Goal: Task Accomplishment & Management: Use online tool/utility

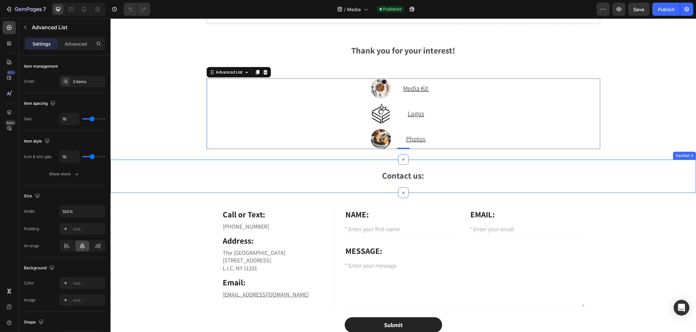
scroll to position [36, 0]
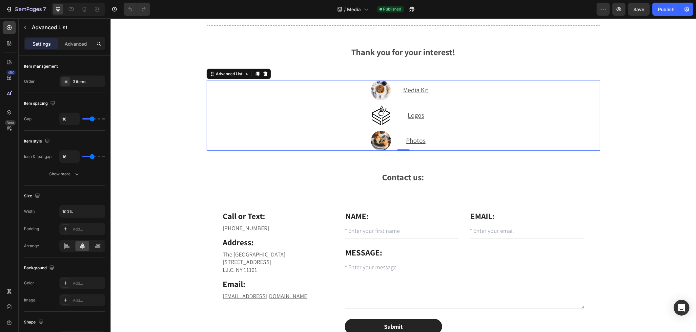
click at [491, 149] on div "Image Media Kit Text Block Image Logos Text Block Image Photos Text" at bounding box center [403, 115] width 394 height 71
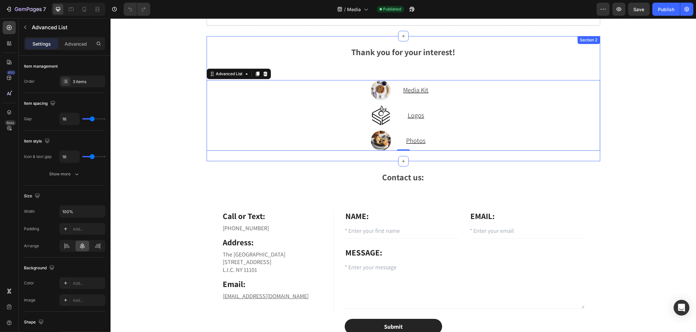
click at [489, 152] on div "Thank you for your interest! Text Block Image Media Kit Text Block Image Logos …" at bounding box center [403, 98] width 394 height 125
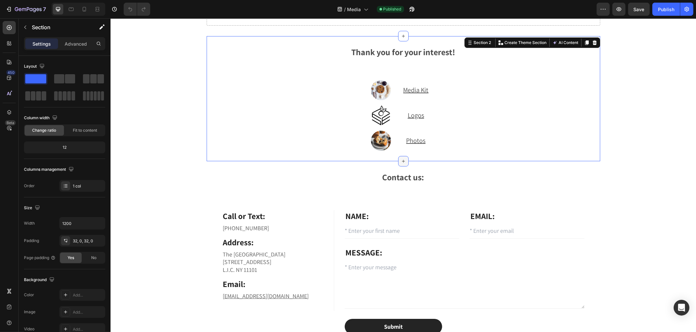
click at [401, 159] on icon at bounding box center [403, 161] width 5 height 5
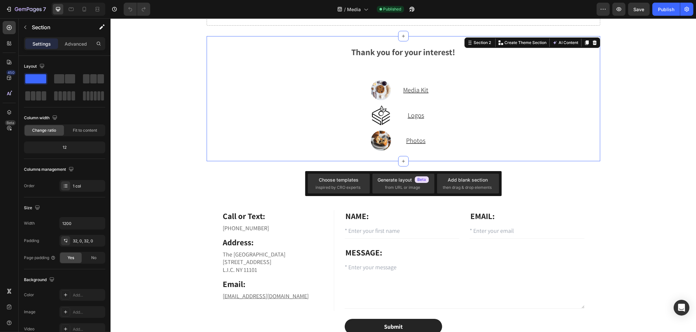
click at [417, 58] on div "Thank you for your interest! Text Block Image Media Kit Text Block Image Logos …" at bounding box center [403, 99] width 394 height 104
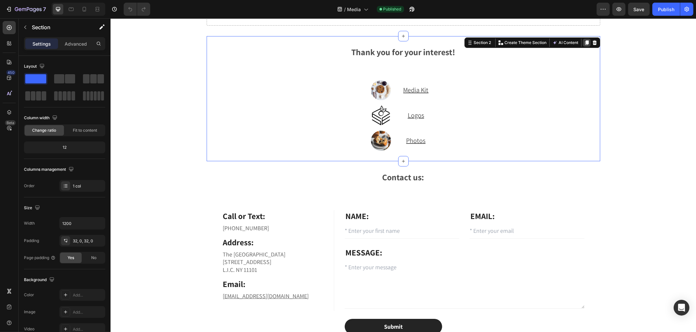
click at [585, 41] on icon at bounding box center [587, 42] width 4 height 5
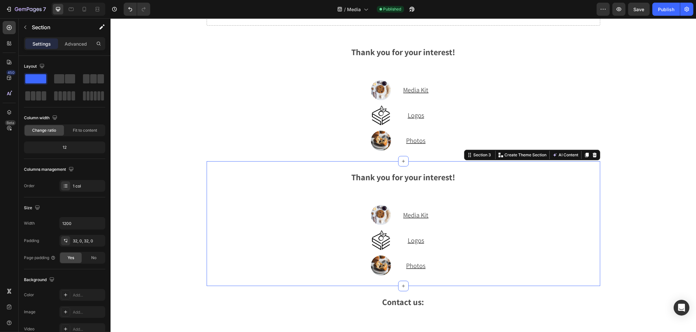
click at [420, 185] on div "Thank you for your interest! Text Block Image Media Kit Text Block Image Logos …" at bounding box center [403, 224] width 394 height 104
click at [418, 173] on span "Thank you for your interest!" at bounding box center [403, 176] width 104 height 11
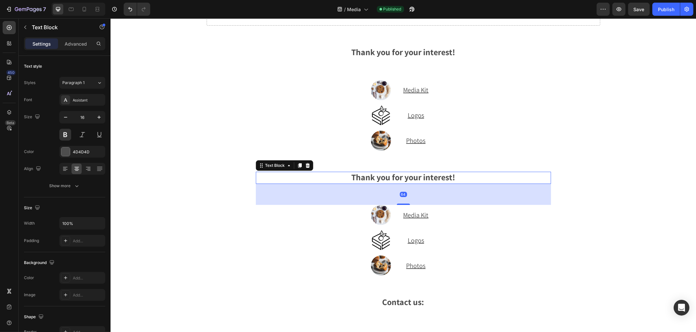
click at [442, 177] on span "Thank you for your interest!" at bounding box center [403, 176] width 104 height 11
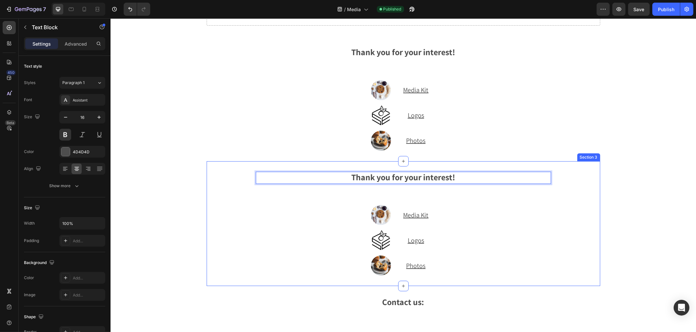
drag, startPoint x: 460, startPoint y: 172, endPoint x: 340, endPoint y: 168, distance: 119.8
click at [340, 168] on div "Thank you for your interest! Text Block 64 Image Media Kit Text Block Image Log…" at bounding box center [403, 223] width 394 height 125
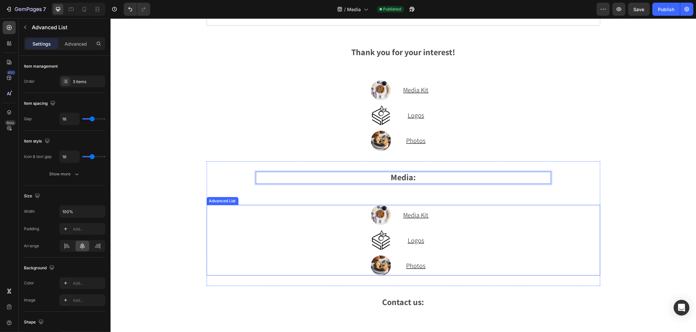
click at [473, 270] on div "Image Media Kit Text Block Image Logos Text Block Image Photos Text" at bounding box center [403, 240] width 394 height 71
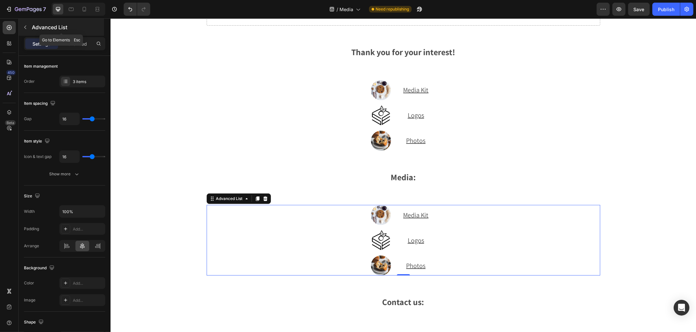
click at [22, 29] on button "button" at bounding box center [25, 27] width 11 height 11
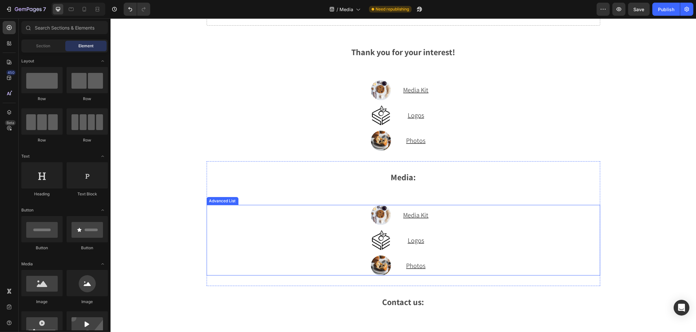
click at [546, 225] on div "Image Media Kit Text Block Image Logos Text Block Image Photos Text" at bounding box center [403, 240] width 394 height 71
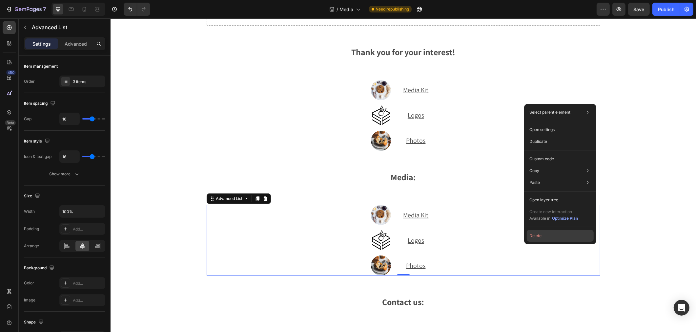
click at [553, 235] on button "Delete" at bounding box center [560, 236] width 67 height 12
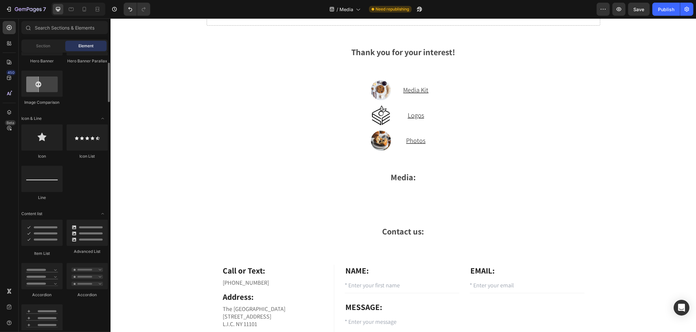
scroll to position [328, 0]
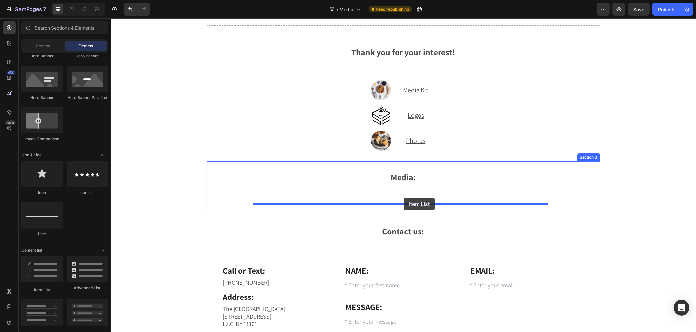
drag, startPoint x: 139, startPoint y: 296, endPoint x: 404, endPoint y: 198, distance: 282.5
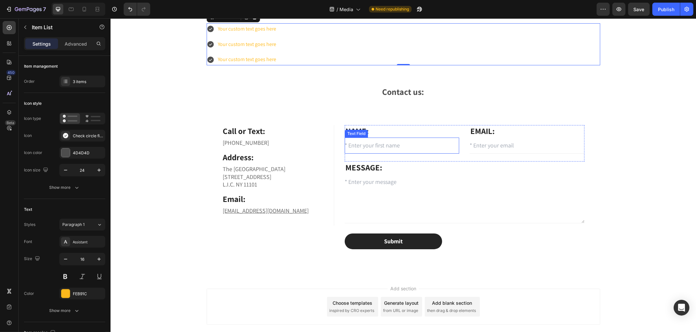
scroll to position [181, 0]
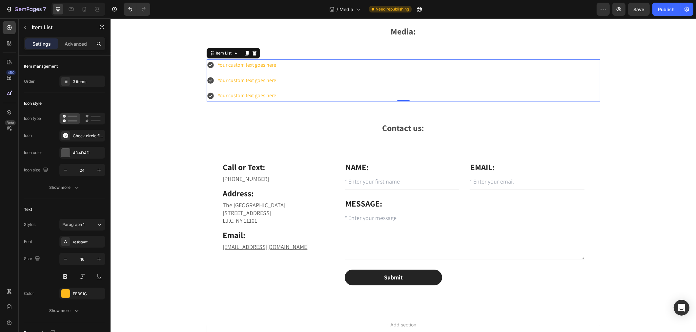
click at [219, 64] on div "Your custom text goes here" at bounding box center [247, 64] width 60 height 11
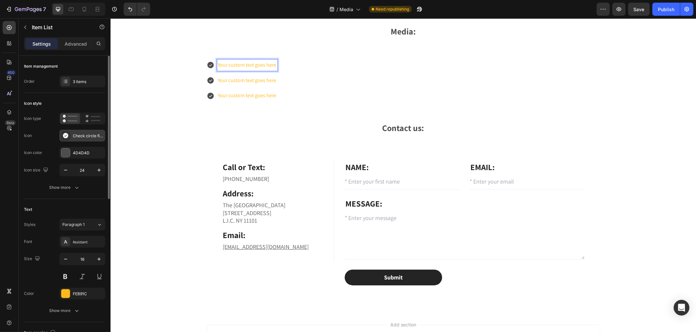
click at [73, 136] on div "Check circle filled" at bounding box center [88, 136] width 31 height 6
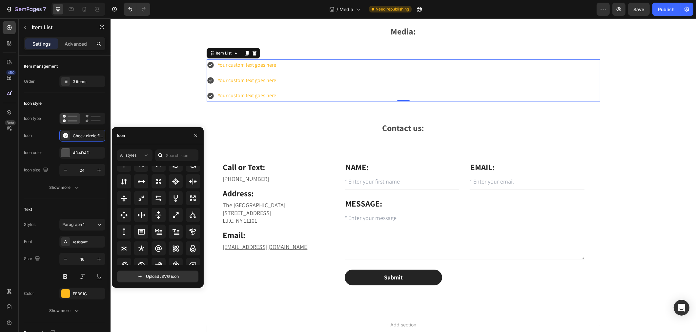
scroll to position [269, 0]
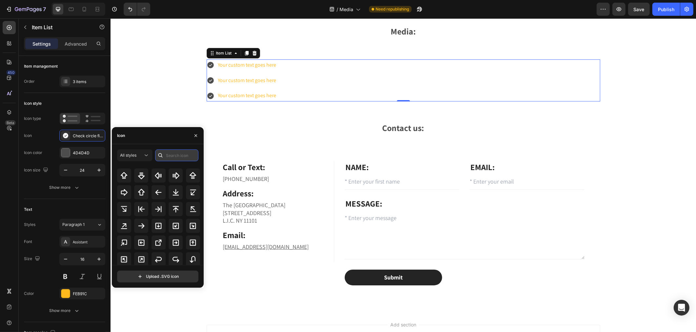
click at [177, 153] on input "text" at bounding box center [176, 155] width 43 height 12
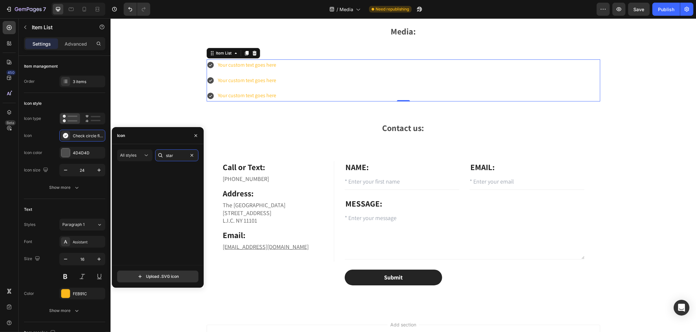
scroll to position [0, 0]
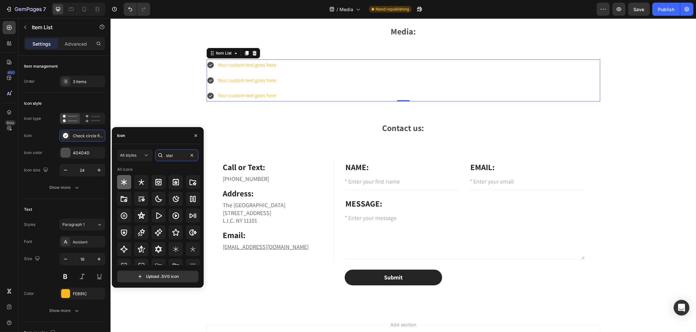
type input "star"
click at [127, 184] on icon at bounding box center [124, 182] width 8 height 8
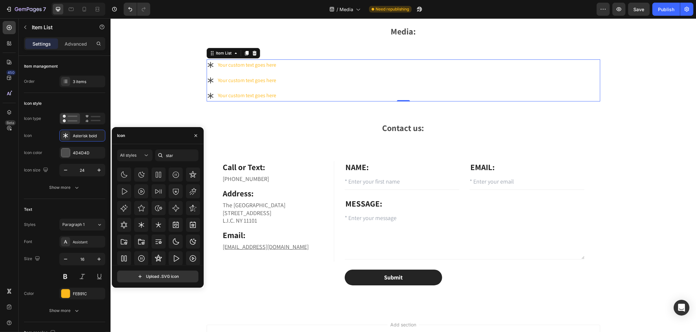
scroll to position [109, 0]
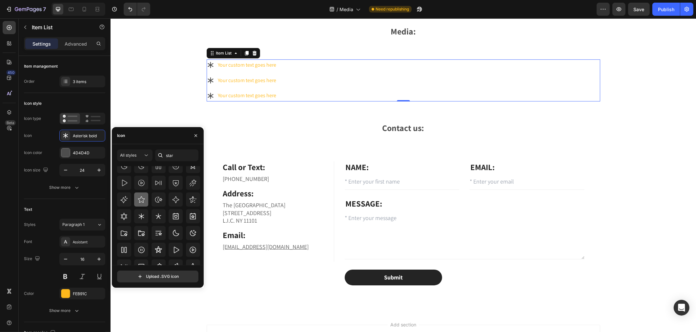
click at [144, 201] on icon at bounding box center [142, 200] width 8 height 8
click at [159, 219] on icon at bounding box center [159, 216] width 8 height 8
click at [139, 216] on icon at bounding box center [142, 216] width 8 height 8
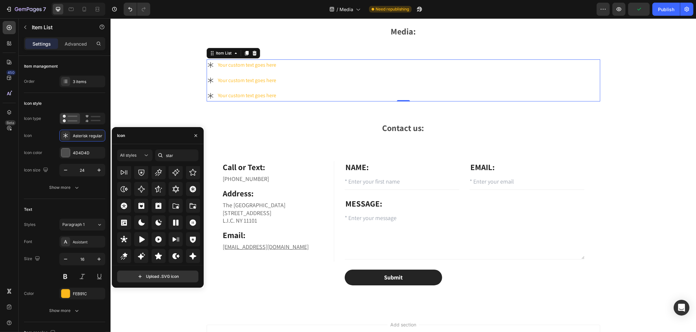
scroll to position [199, 0]
click at [157, 240] on icon at bounding box center [158, 241] width 7 height 7
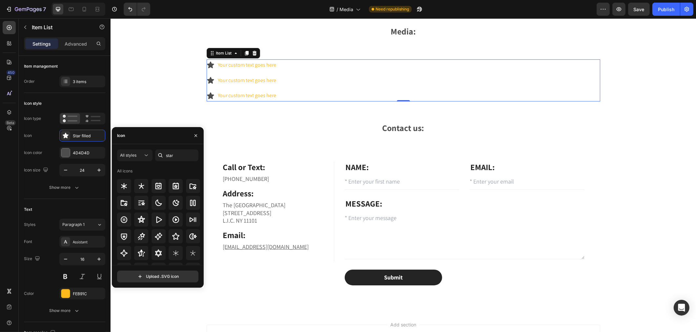
scroll to position [0, 0]
click at [123, 184] on icon at bounding box center [124, 187] width 8 height 8
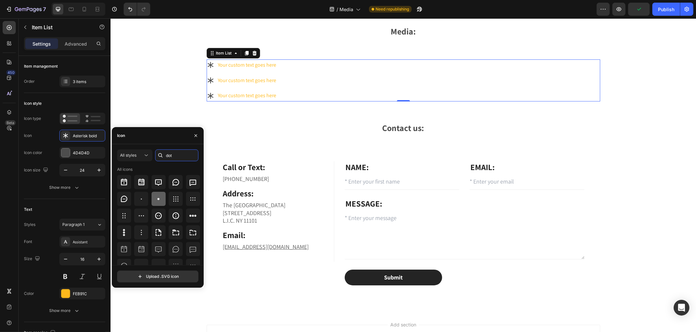
type input "dot"
click at [161, 203] on div at bounding box center [159, 199] width 14 height 14
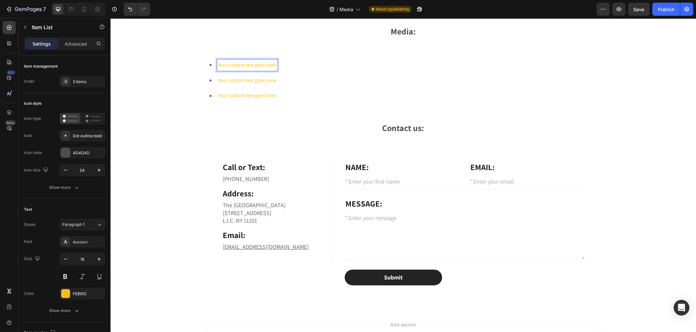
click at [246, 67] on p "Your custom text goes here" at bounding box center [247, 65] width 58 height 10
click at [228, 64] on p "Your custom text goes here" at bounding box center [247, 65] width 58 height 10
click at [68, 292] on div at bounding box center [65, 293] width 9 height 9
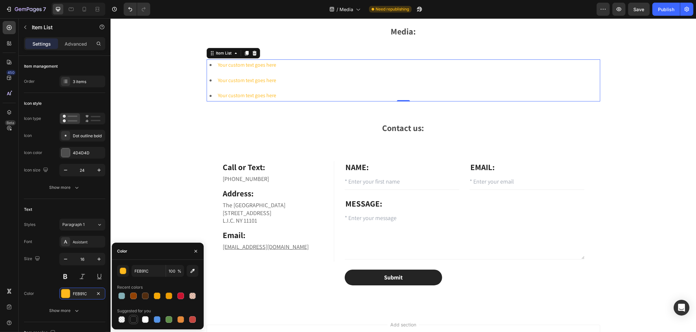
click at [135, 318] on div at bounding box center [133, 319] width 7 height 7
type input "151515"
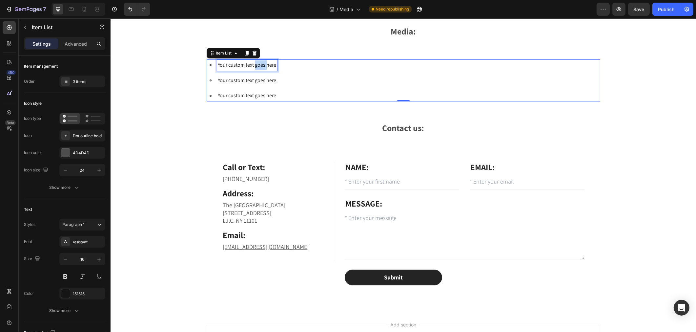
click at [255, 63] on p "Your custom text goes here" at bounding box center [247, 65] width 58 height 10
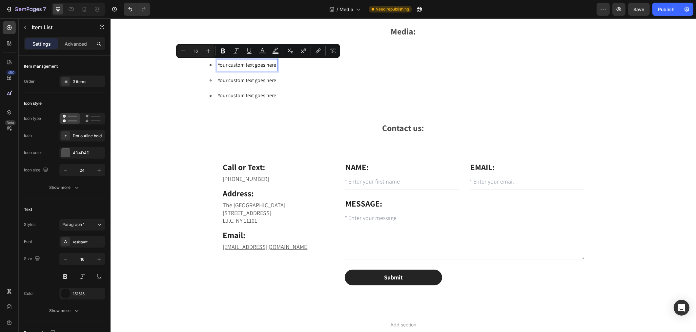
click at [273, 65] on p "Your custom text goes here" at bounding box center [247, 65] width 58 height 10
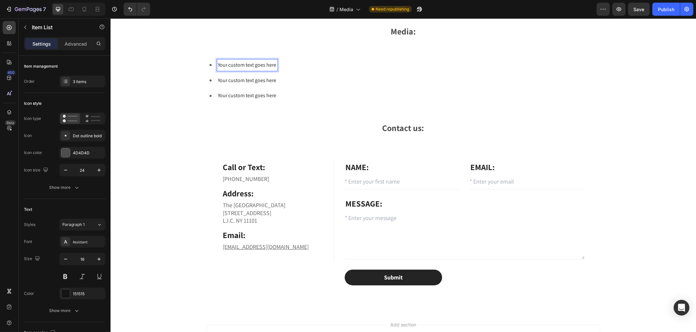
click at [218, 63] on p "Your custom text goes here" at bounding box center [247, 65] width 58 height 10
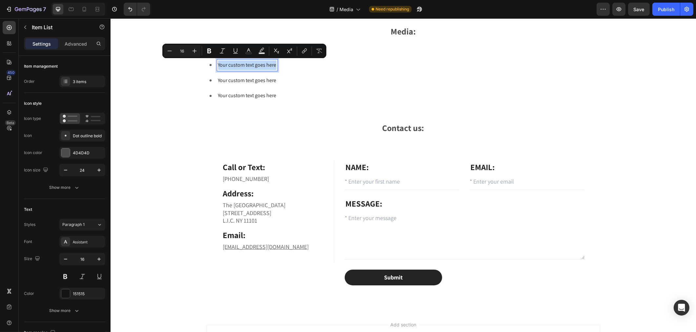
drag, startPoint x: 216, startPoint y: 64, endPoint x: 281, endPoint y: 71, distance: 65.3
click at [281, 71] on div "Your custom text goes here Your custom text goes here Your custom text goes here" at bounding box center [403, 80] width 394 height 42
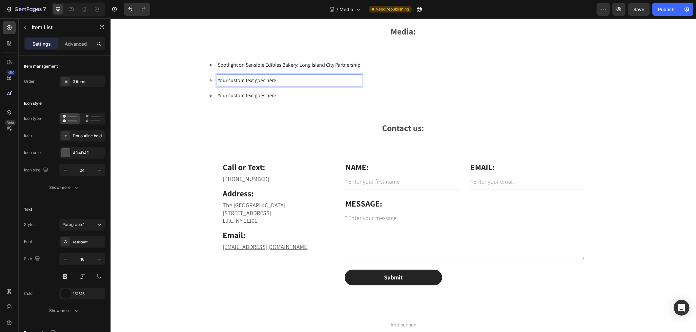
click at [264, 79] on p "Your custom text goes here" at bounding box center [289, 81] width 143 height 10
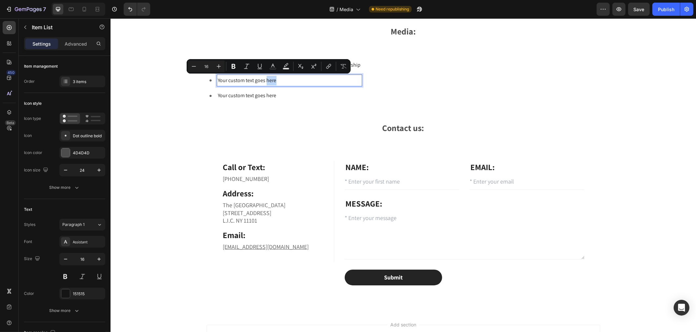
click at [278, 79] on p "Your custom text goes here" at bounding box center [289, 81] width 143 height 10
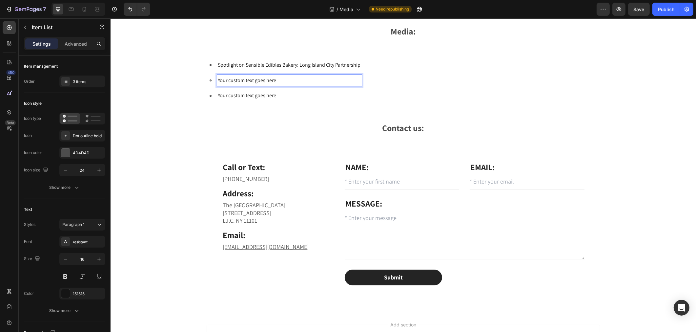
click at [353, 63] on p "Spotlight on Sensible Edibles Bakery: Long Island City Partnership" at bounding box center [289, 65] width 143 height 10
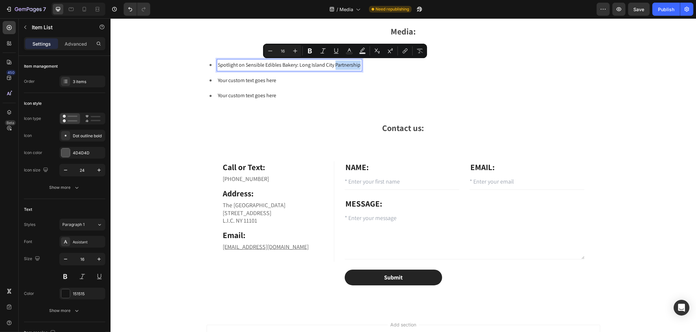
click at [356, 63] on p "Spotlight on Sensible Edibles Bakery: Long Island City Partnership" at bounding box center [289, 65] width 143 height 10
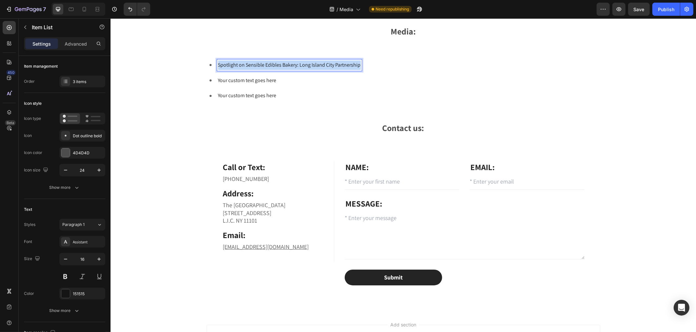
drag, startPoint x: 357, startPoint y: 63, endPoint x: 209, endPoint y: 65, distance: 147.7
click at [209, 65] on div "Spotlight on Sensible Edibles Bakery: Long Island City Partnership" at bounding box center [283, 64] width 155 height 11
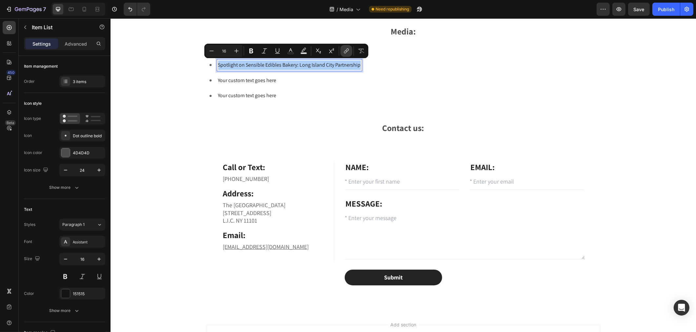
click at [347, 53] on button "link" at bounding box center [347, 51] width 12 height 12
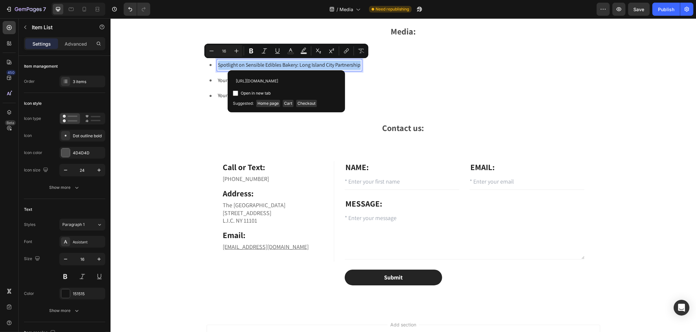
scroll to position [0, 71]
type input "[URL][DOMAIN_NAME]"
click at [233, 90] on div "Open in new tab" at bounding box center [286, 93] width 107 height 8
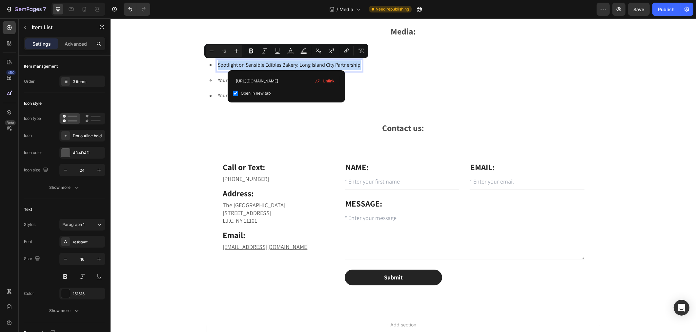
checkbox input "true"
click at [377, 70] on div "Spotlight on Sensible Edibles Bakery: Long Island City Partnership Your custom …" at bounding box center [403, 80] width 394 height 42
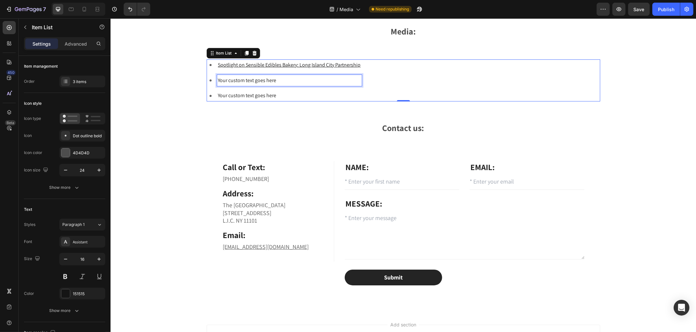
click at [273, 83] on p "Your custom text goes here" at bounding box center [289, 81] width 143 height 10
drag, startPoint x: 290, startPoint y: 80, endPoint x: 209, endPoint y: 87, distance: 80.7
click at [209, 87] on div "Spotlight on Sensible Edibles Bakery: Long Island City Partnership Your custom …" at bounding box center [283, 80] width 155 height 42
drag, startPoint x: 297, startPoint y: 77, endPoint x: 206, endPoint y: 76, distance: 90.9
click at [213, 76] on div "Meet [PERSON_NAME]: CanvasRebel" at bounding box center [283, 80] width 155 height 11
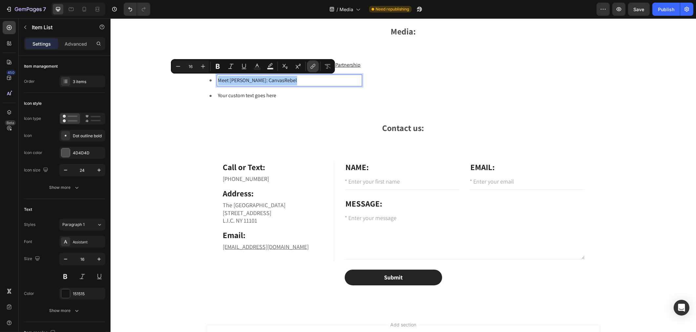
click at [313, 68] on icon "Editor contextual toolbar" at bounding box center [313, 66] width 7 height 7
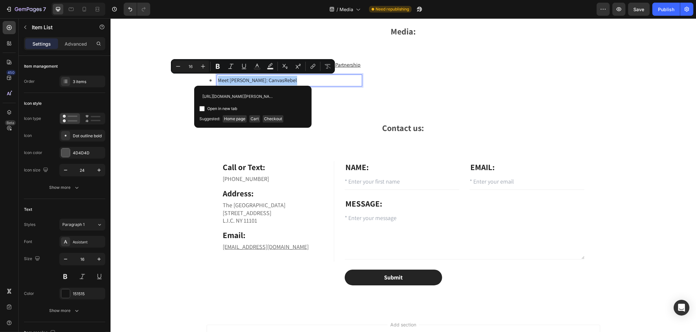
scroll to position [0, 15]
type input "[URL][DOMAIN_NAME][PERSON_NAME]"
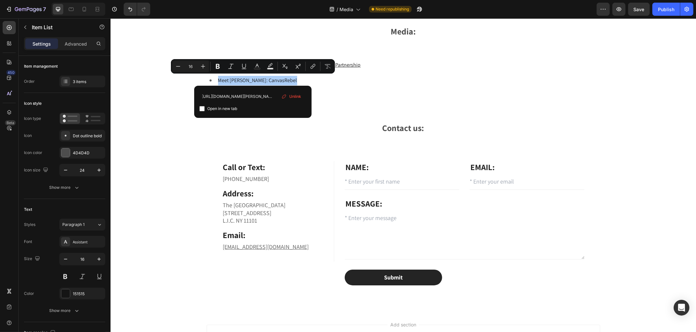
scroll to position [0, 0]
click at [205, 107] on label "Open in new tab" at bounding box center [221, 109] width 32 height 8
checkbox input "true"
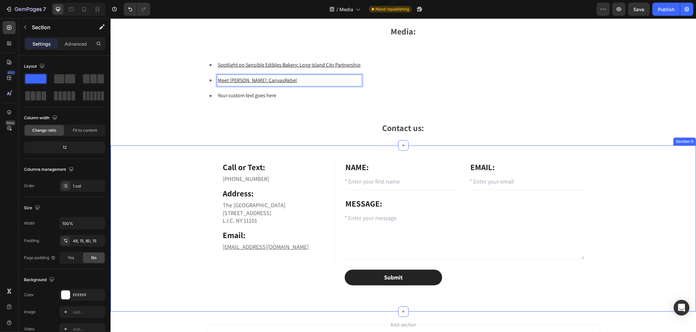
click at [168, 163] on div "Call or Text: Text block [PHONE_NUMBER] Text block Address: Text block [GEOGRAP…" at bounding box center [403, 223] width 576 height 124
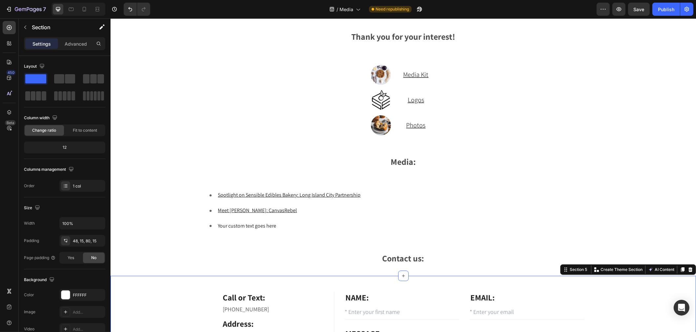
scroll to position [35, 0]
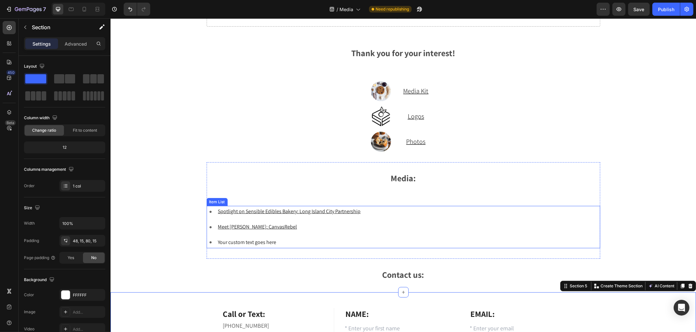
click at [263, 244] on p "Your custom text goes here" at bounding box center [289, 243] width 143 height 10
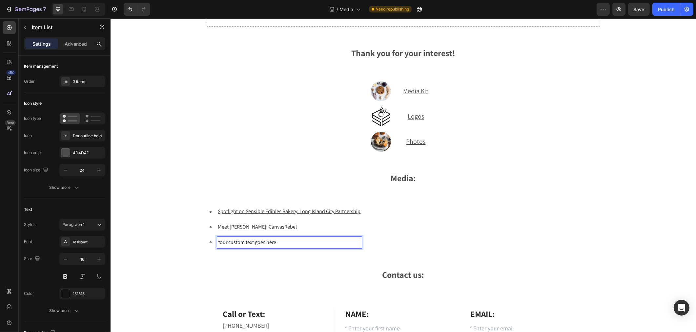
click at [271, 241] on p "Your custom text goes here" at bounding box center [289, 243] width 143 height 10
drag, startPoint x: 274, startPoint y: 241, endPoint x: 224, endPoint y: 243, distance: 50.3
click at [224, 243] on p "Your custom text goes here" at bounding box center [289, 243] width 143 height 10
drag, startPoint x: 286, startPoint y: 240, endPoint x: 207, endPoint y: 244, distance: 78.9
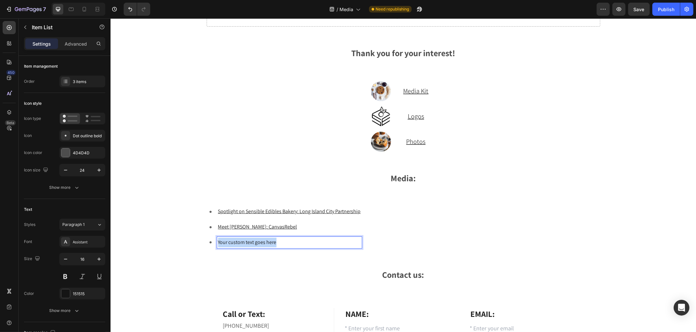
click at [207, 244] on div "Your custom text goes here" at bounding box center [283, 242] width 155 height 11
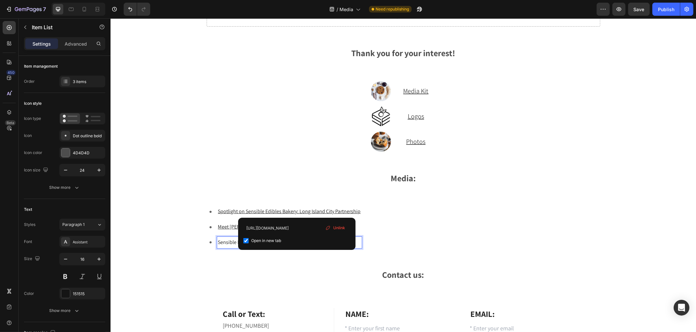
click at [297, 211] on u "Spotlight on Sensible Edibles Bakery: Long Island City Partnership" at bounding box center [289, 211] width 143 height 7
click at [295, 211] on u "Spotlight on Sensible Edibles Bakery: Long Island City Partnership" at bounding box center [289, 211] width 143 height 7
click at [226, 230] on p "Meet [PERSON_NAME]: CanvasRebel" at bounding box center [290, 227] width 144 height 10
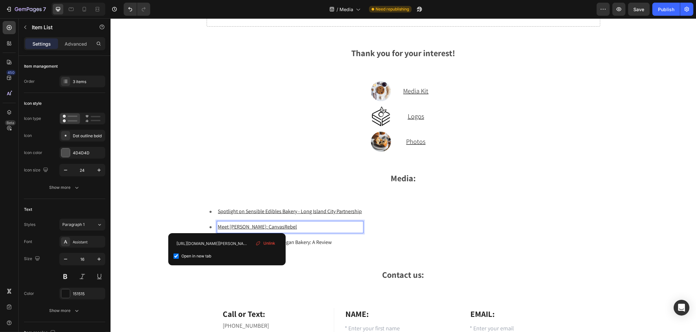
click at [268, 225] on u "Meet [PERSON_NAME]: CanvasRebel" at bounding box center [257, 226] width 79 height 7
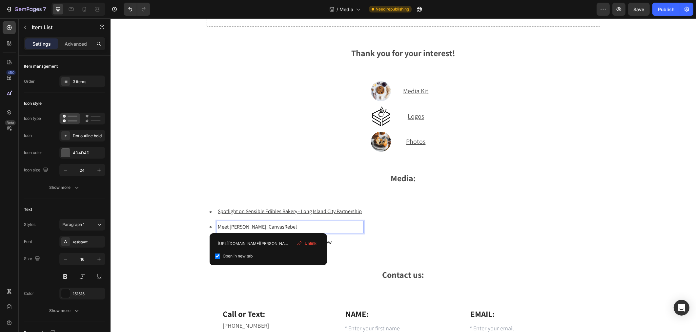
click at [261, 225] on u "Meet [PERSON_NAME]: CanvasRebel" at bounding box center [257, 226] width 79 height 7
click at [339, 239] on p "Sensible Edibles Gluten Free Vegan Bakery: A Review" at bounding box center [290, 243] width 144 height 10
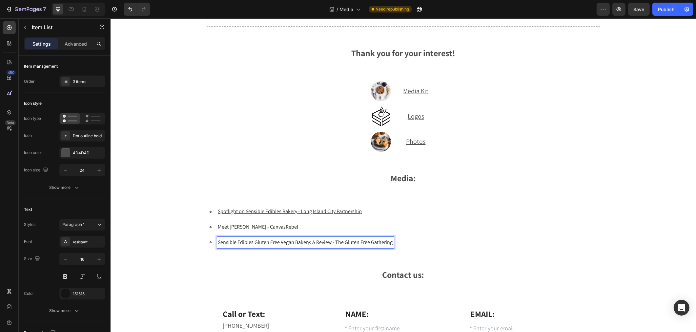
click at [346, 240] on p "Sensible Edibles Gluten Free Vegan Bakery: A Review - The Gluten Free Gathering" at bounding box center [305, 243] width 175 height 10
click at [382, 240] on p "Sensible Edibles Gluten Free Vegan Bakery: A Review - The Gluten Free Gathering" at bounding box center [305, 243] width 175 height 10
click at [218, 240] on p "Sensible Edibles Gluten Free Vegan Bakery: A Review - The Gluten Free Gathering" at bounding box center [305, 243] width 175 height 10
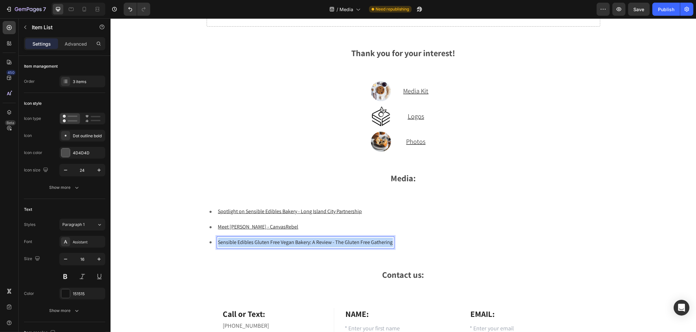
drag, startPoint x: 216, startPoint y: 240, endPoint x: 398, endPoint y: 244, distance: 182.2
click at [398, 244] on div "Spotlight on Sensible Edibles Bakery - Long Island City Partnership ⁠⁠⁠⁠⁠⁠⁠ Mee…" at bounding box center [403, 227] width 394 height 42
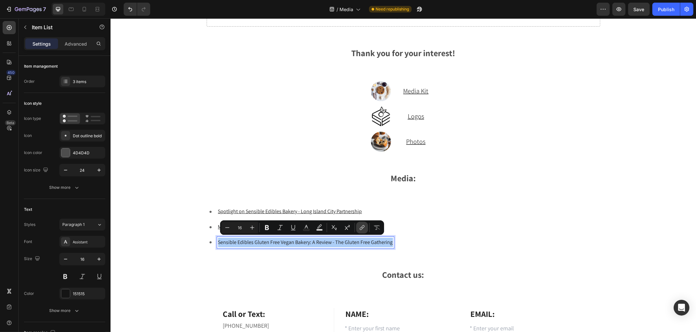
click at [361, 228] on icon "Editor contextual toolbar" at bounding box center [362, 227] width 7 height 7
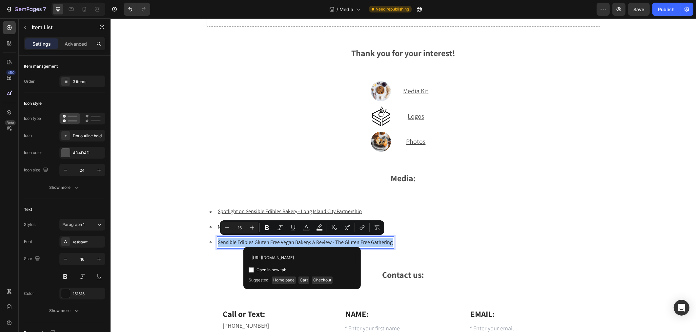
scroll to position [0, 99]
type input "[URL][DOMAIN_NAME]"
click at [251, 271] on input "Editor contextual toolbar" at bounding box center [251, 269] width 5 height 5
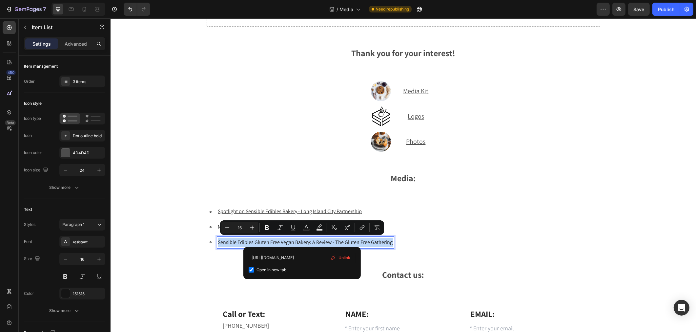
checkbox input "true"
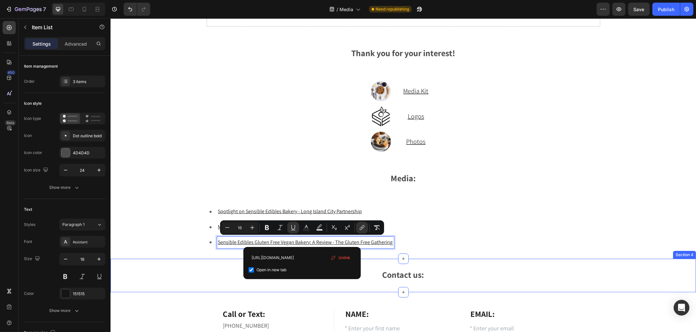
click at [197, 264] on div "Contact us: Text Block Section 4" at bounding box center [403, 275] width 586 height 33
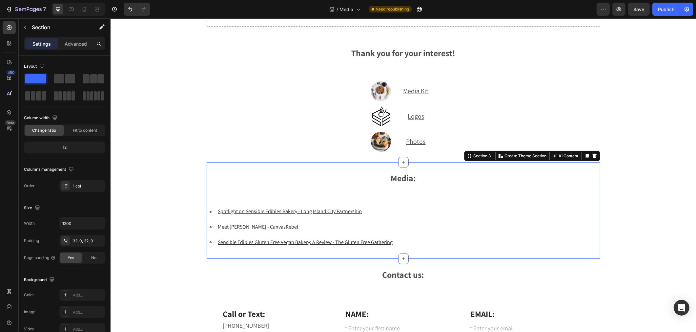
click at [435, 202] on div "Media: Text Block Spotlight on Sensible Edibles Bakery - Long Island City Partn…" at bounding box center [403, 210] width 394 height 75
click at [390, 237] on div "Sensible Edibles Gluten Free Vegan Bakery: A Review - The Gluten Free Gathering" at bounding box center [305, 242] width 177 height 11
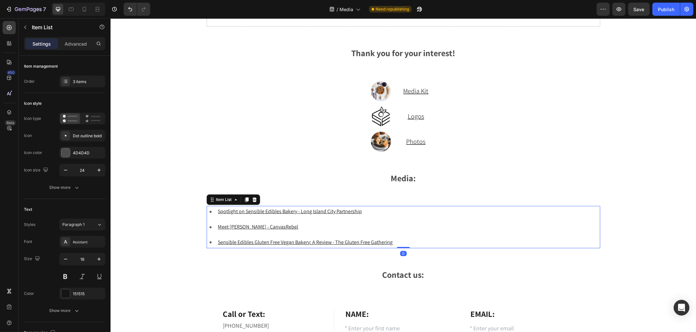
click at [401, 242] on div "Spotlight on Sensible Edibles Bakery - Long Island City Partnership ⁠⁠⁠⁠⁠⁠⁠ Mee…" at bounding box center [403, 227] width 394 height 42
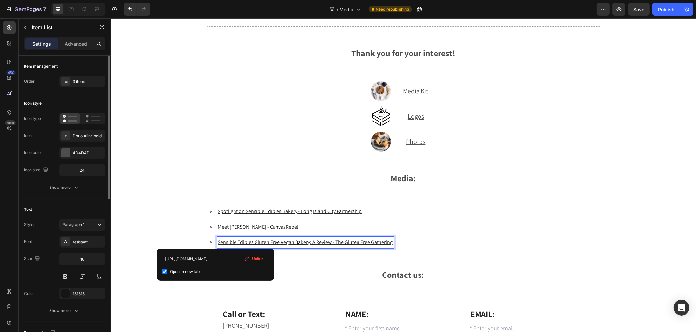
scroll to position [36, 0]
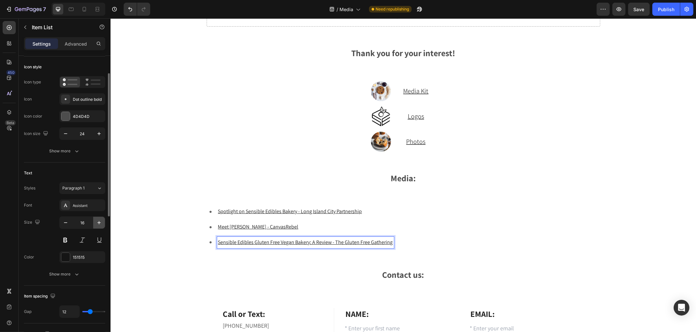
click at [99, 221] on icon "button" at bounding box center [99, 222] width 7 height 7
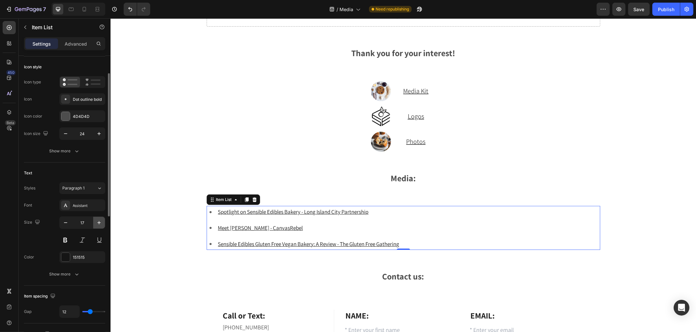
click at [99, 222] on icon "button" at bounding box center [98, 222] width 3 height 3
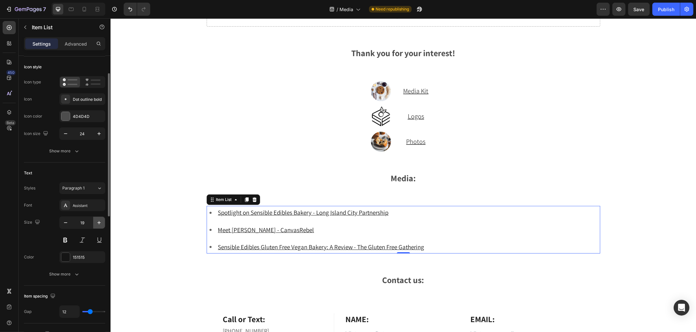
click at [99, 222] on icon "button" at bounding box center [98, 222] width 3 height 3
type input "20"
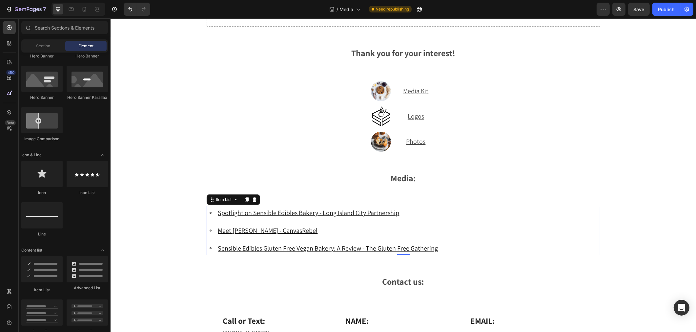
click at [158, 174] on div "Drop element here Row Section 1 Thank you for your interest! Text Block Image M…" at bounding box center [403, 230] width 586 height 469
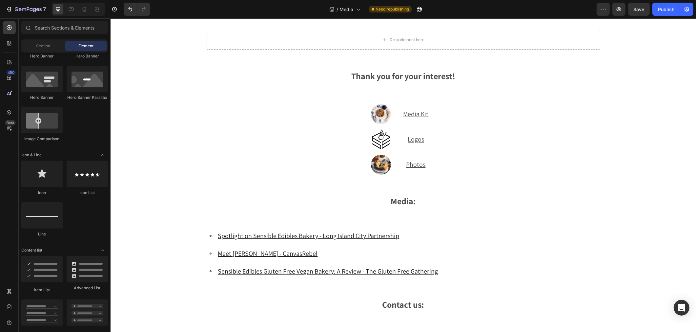
scroll to position [0, 0]
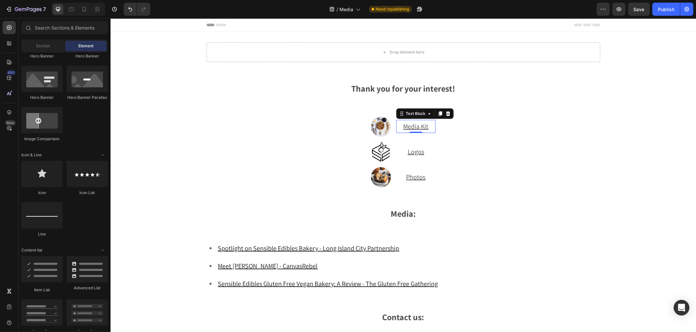
click at [403, 123] on u "Media Kit" at bounding box center [415, 126] width 25 height 9
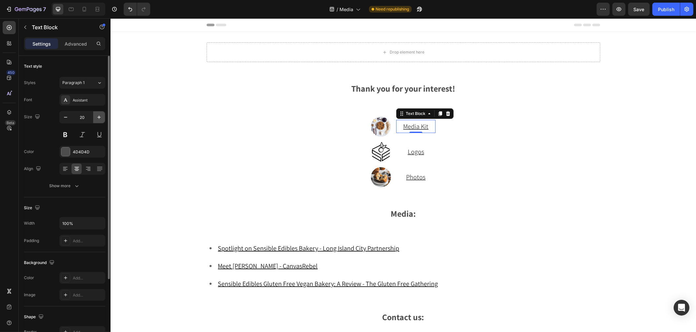
click at [100, 118] on icon "button" at bounding box center [99, 117] width 7 height 7
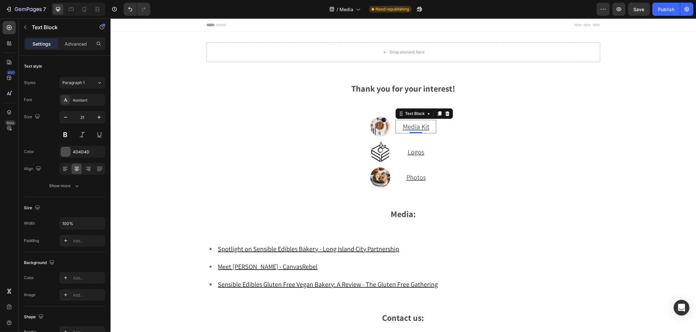
type input "22"
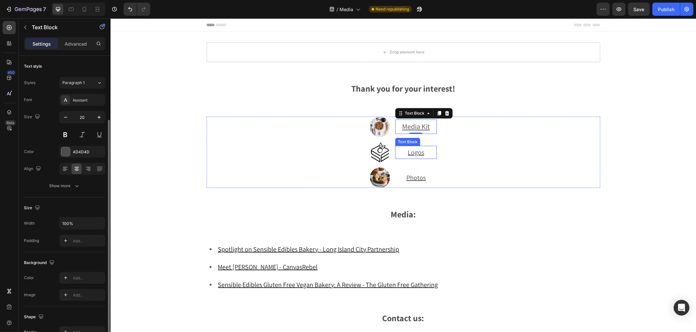
click at [398, 148] on p "Logos" at bounding box center [416, 152] width 40 height 12
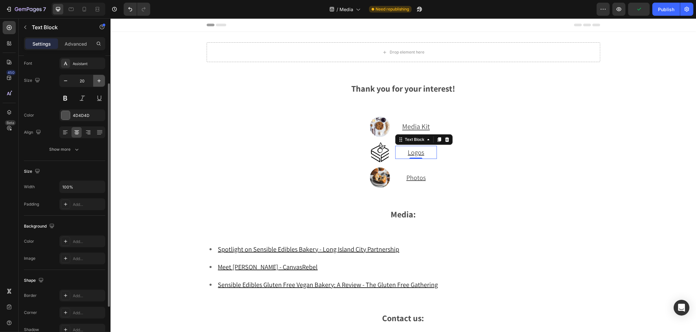
click at [98, 77] on icon "button" at bounding box center [99, 80] width 7 height 7
type input "22"
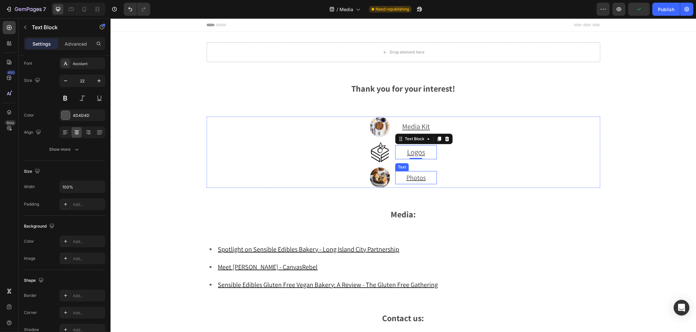
click at [406, 176] on u "Photos" at bounding box center [415, 177] width 19 height 9
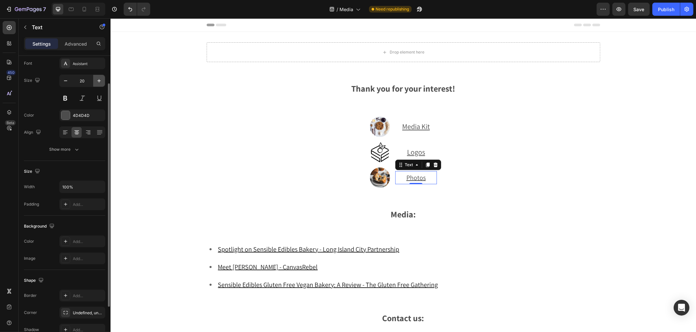
click at [96, 77] on icon "button" at bounding box center [99, 80] width 7 height 7
type input "22"
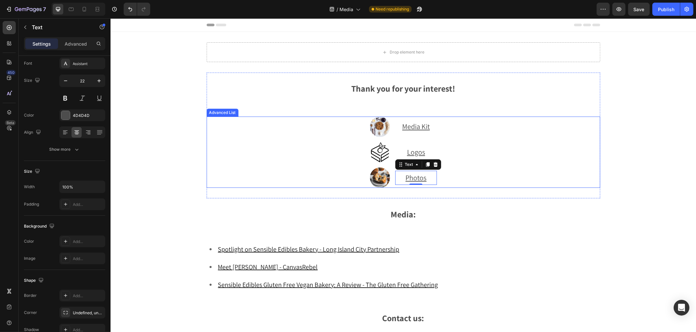
click at [223, 137] on div "Image Media Kit Text Block Image Logos Text Block Image Photos Text 0" at bounding box center [403, 152] width 394 height 72
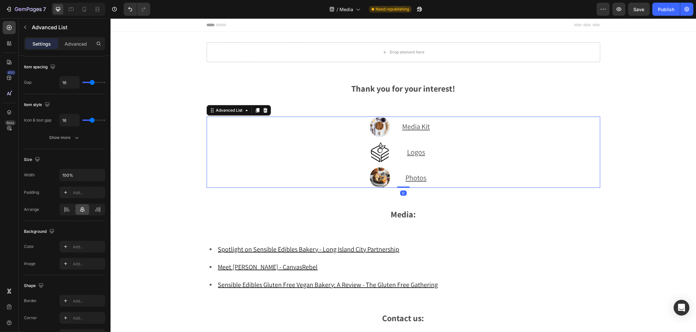
scroll to position [0, 0]
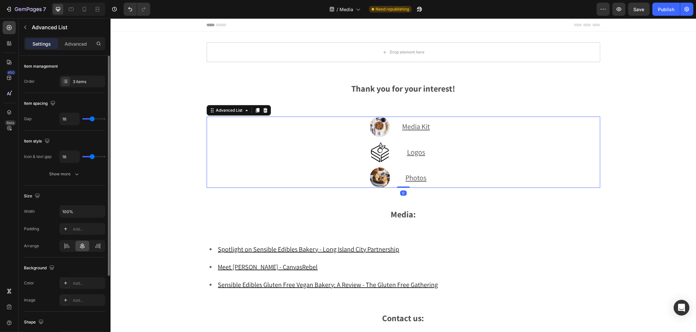
click at [167, 178] on div "Drop element here Row Section 1 Thank you for your interest! Text Block Image M…" at bounding box center [403, 266] width 586 height 469
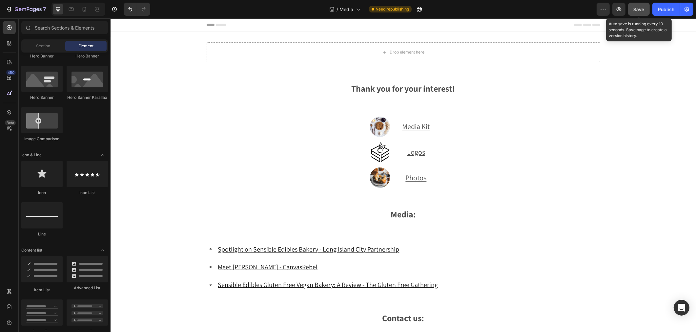
click at [632, 11] on button "Save" at bounding box center [639, 9] width 22 height 13
click at [662, 15] on button "Publish" at bounding box center [667, 9] width 28 height 13
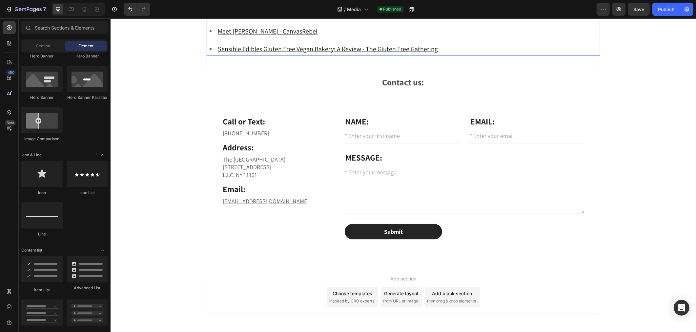
scroll to position [219, 0]
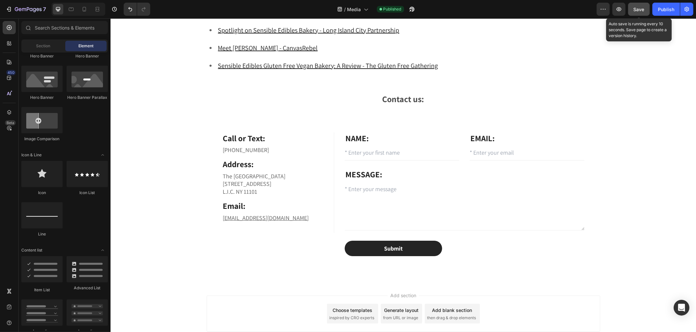
click at [639, 11] on span "Save" at bounding box center [639, 10] width 11 height 6
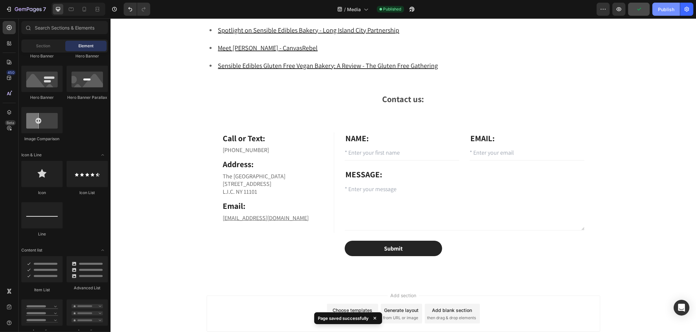
click at [667, 12] on div "Publish" at bounding box center [666, 9] width 16 height 7
click at [278, 60] on p "Sensible Edibles Gluten Free Vegan Bakery: A Review - The Gluten Free Gathering" at bounding box center [328, 66] width 220 height 12
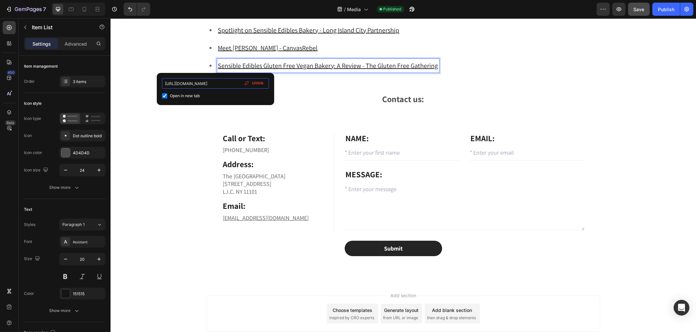
click at [221, 81] on input "[URL][DOMAIN_NAME]" at bounding box center [215, 83] width 107 height 11
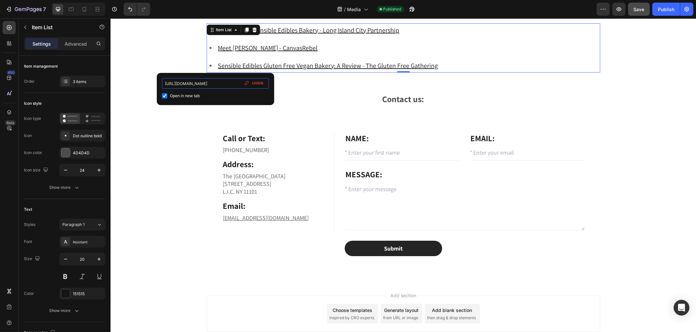
scroll to position [0, 99]
drag, startPoint x: 164, startPoint y: 81, endPoint x: 268, endPoint y: 78, distance: 103.8
click at [268, 78] on input "[URL][DOMAIN_NAME]" at bounding box center [215, 83] width 107 height 11
click at [259, 83] on span "Unlink" at bounding box center [258, 83] width 12 height 6
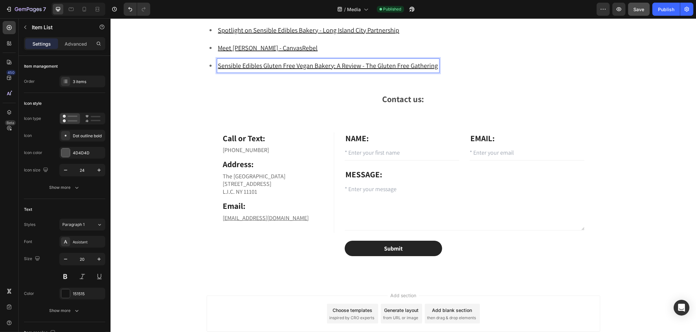
click at [282, 61] on u "Sensible Edibles Gluten Free Vegan Bakery: A Review - The Gluten Free Gathering" at bounding box center [328, 65] width 220 height 9
click at [316, 63] on u "Sensible Edibles Gluten Free Vegan Bakery: A Review - The Gluten Free Gathering" at bounding box center [328, 65] width 220 height 9
click at [219, 63] on u "Sensible Edibles Gluten Free Vegan Bakery: A Review - The Gluten Free Gathering" at bounding box center [328, 65] width 220 height 9
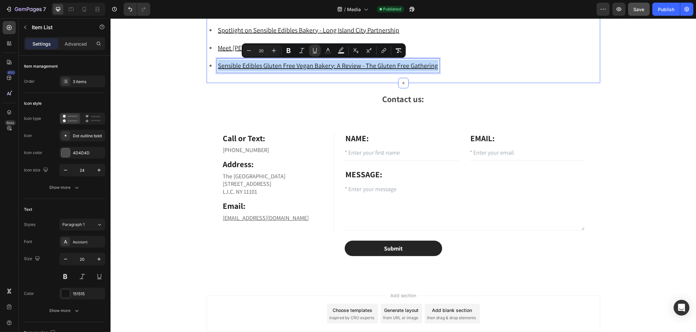
drag, startPoint x: 217, startPoint y: 65, endPoint x: 445, endPoint y: 72, distance: 228.8
click at [385, 48] on icon "Editor contextual toolbar" at bounding box center [384, 50] width 7 height 7
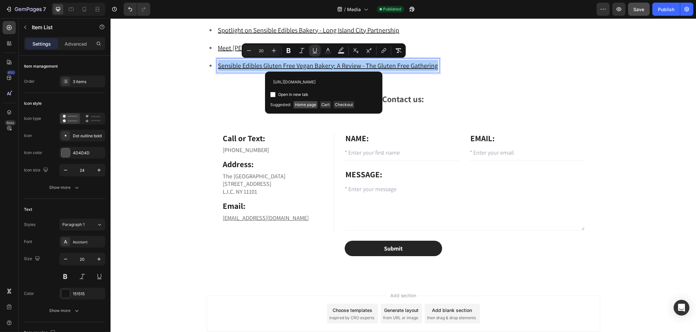
scroll to position [0, 99]
type input "[URL][DOMAIN_NAME]"
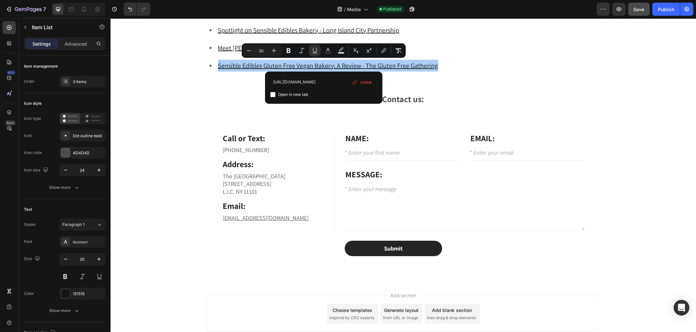
scroll to position [0, 0]
click at [276, 91] on label "Open in new tab" at bounding box center [292, 95] width 32 height 8
checkbox input "true"
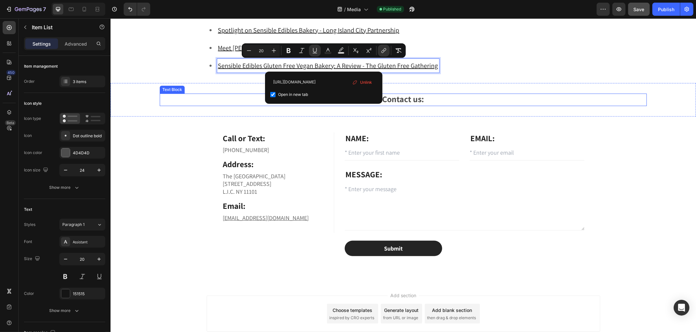
click at [218, 104] on div "Contact us:" at bounding box center [402, 100] width 487 height 12
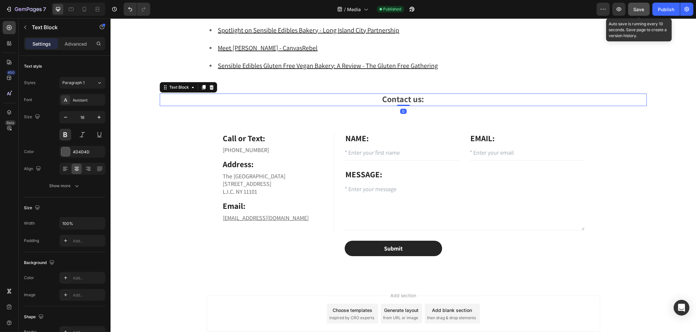
click at [634, 7] on span "Save" at bounding box center [639, 10] width 11 height 6
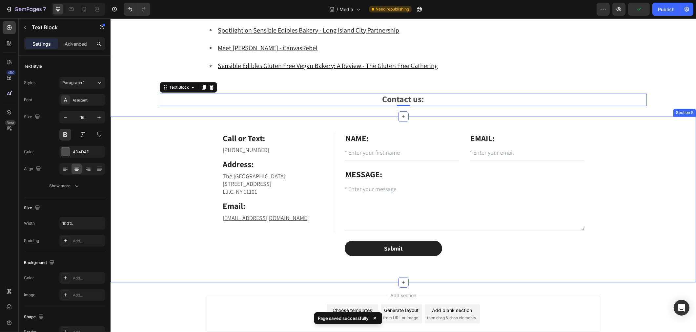
click at [624, 179] on div "Call or Text: Text block [PHONE_NUMBER] Text block Address: Text block [GEOGRAP…" at bounding box center [403, 194] width 576 height 124
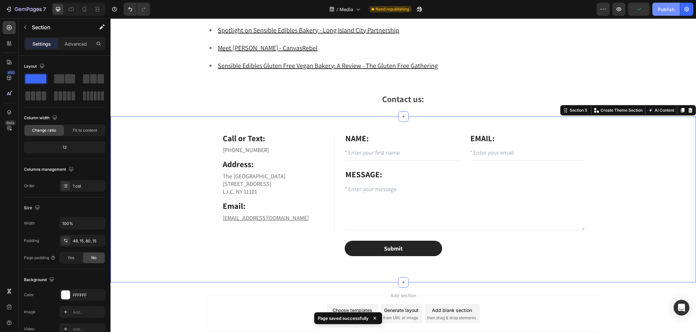
click at [655, 3] on button "Publish" at bounding box center [667, 9] width 28 height 13
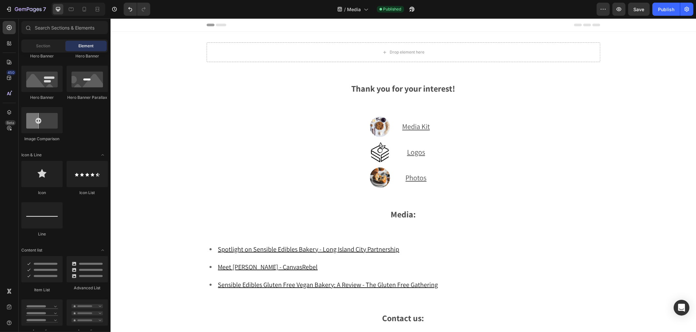
click at [157, 195] on div "Drop element here Row Section 1 Thank you for your interest! Text Block Image M…" at bounding box center [403, 266] width 586 height 469
click at [5, 9] on button "7" at bounding box center [26, 9] width 46 height 13
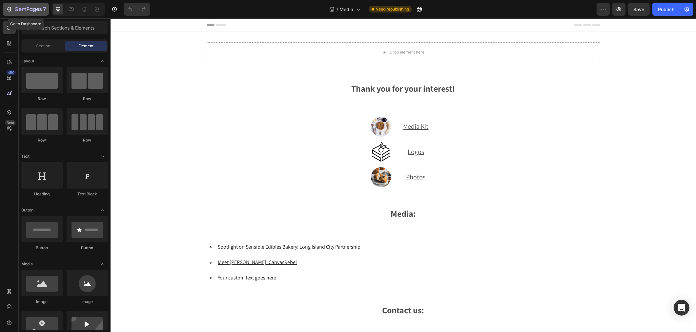
click at [9, 11] on icon "button" at bounding box center [9, 9] width 7 height 7
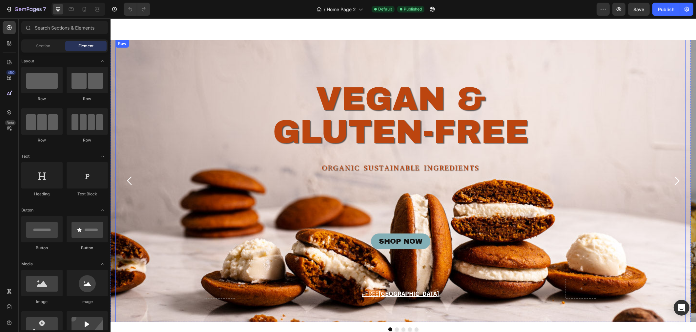
scroll to position [36, 0]
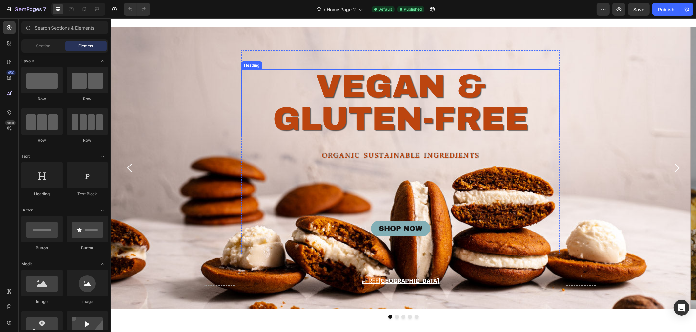
click at [331, 120] on h1 "VEGAN & GLUTEN-FREE" at bounding box center [400, 102] width 318 height 67
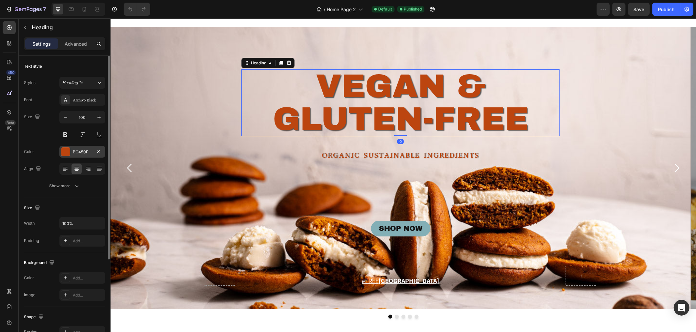
click at [85, 155] on div "BC450F" at bounding box center [82, 152] width 19 height 6
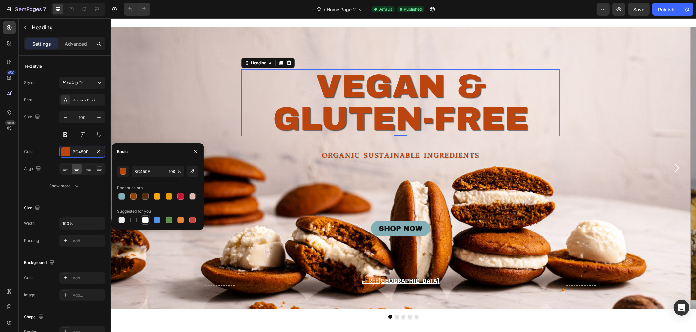
click at [149, 221] on div at bounding box center [145, 220] width 8 height 8
type input "FFFFFF"
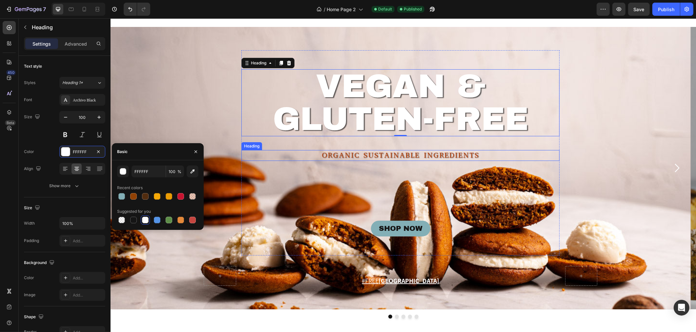
click at [345, 155] on h2 "ORGANIC SUSTAINABLE INGREDIENTS" at bounding box center [400, 155] width 318 height 11
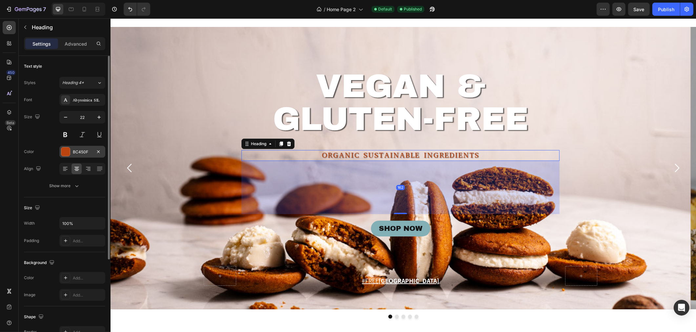
click at [76, 153] on div "BC450F" at bounding box center [82, 152] width 19 height 6
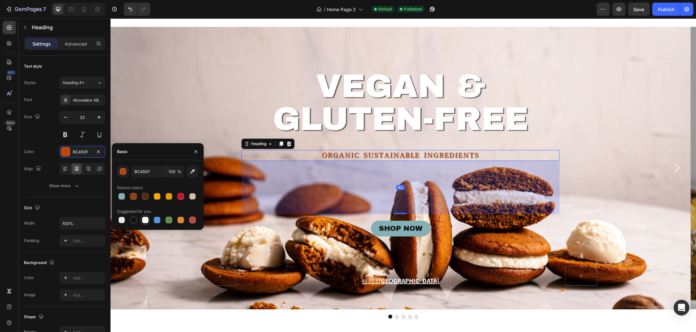
drag, startPoint x: 149, startPoint y: 222, endPoint x: 41, endPoint y: 214, distance: 107.9
click at [149, 222] on div at bounding box center [145, 220] width 8 height 8
type input "FFFFFF"
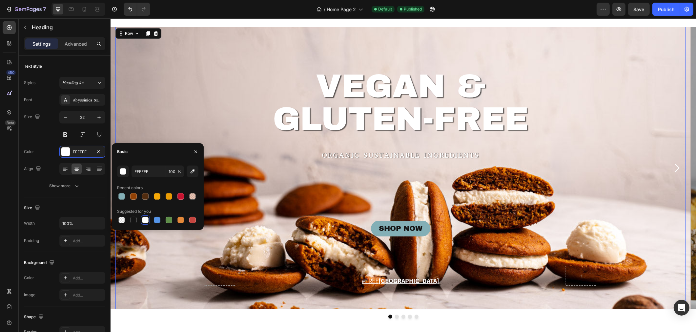
click at [166, 271] on div "VEGAN & GLUTEN-FREE Heading ORGANIC SUSTAINABLE INGREDIENTS Heading SHOP NOW Bu…" at bounding box center [400, 168] width 571 height 282
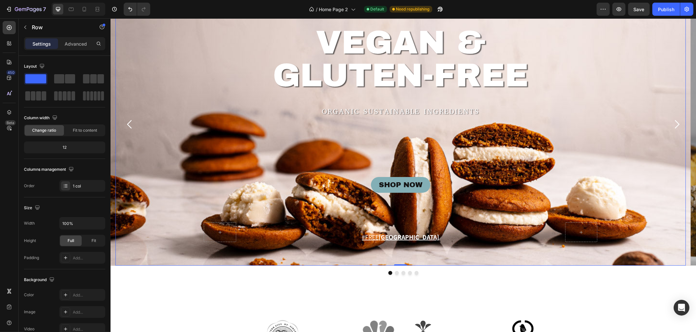
scroll to position [73, 0]
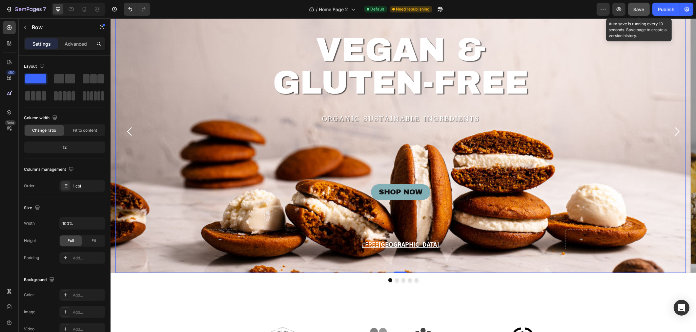
click at [645, 12] on button "Save" at bounding box center [639, 9] width 22 height 13
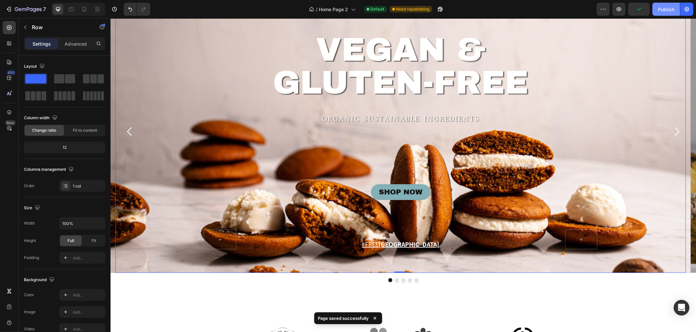
click at [661, 8] on div "Publish" at bounding box center [666, 9] width 16 height 7
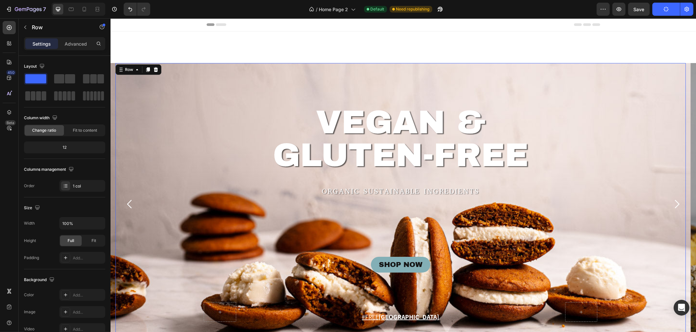
scroll to position [0, 0]
